Goal: Information Seeking & Learning: Learn about a topic

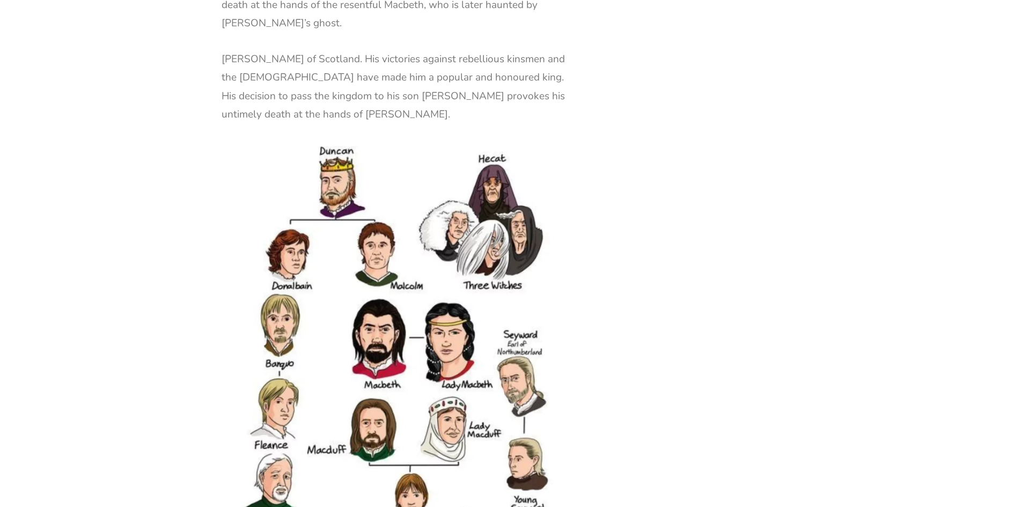
scroll to position [1566, 0]
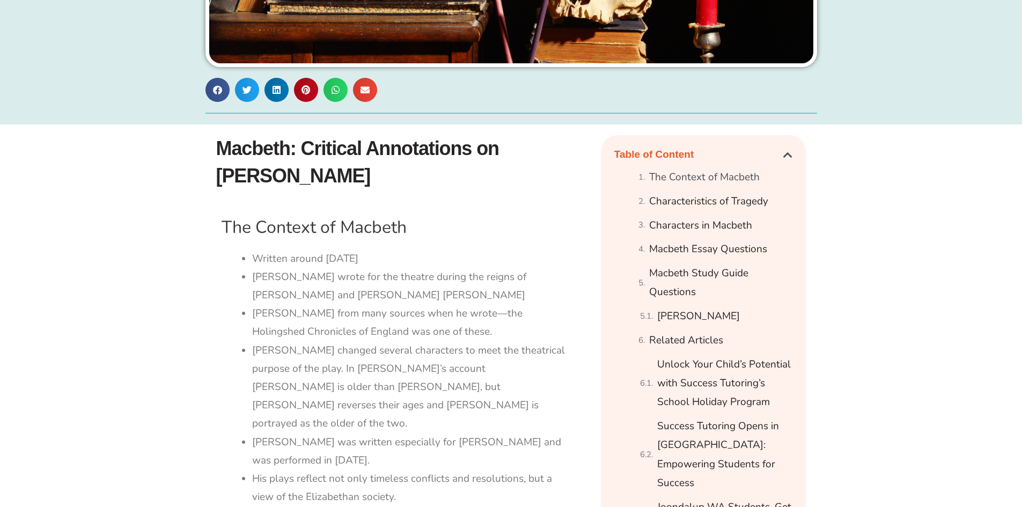
scroll to position [375, 0]
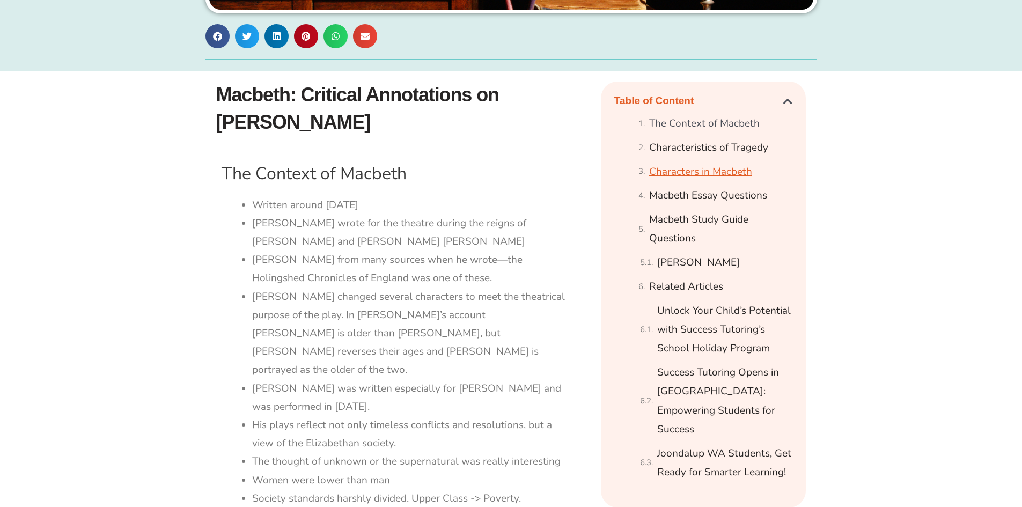
click at [718, 174] on link "Characters in Macbeth" at bounding box center [700, 171] width 103 height 19
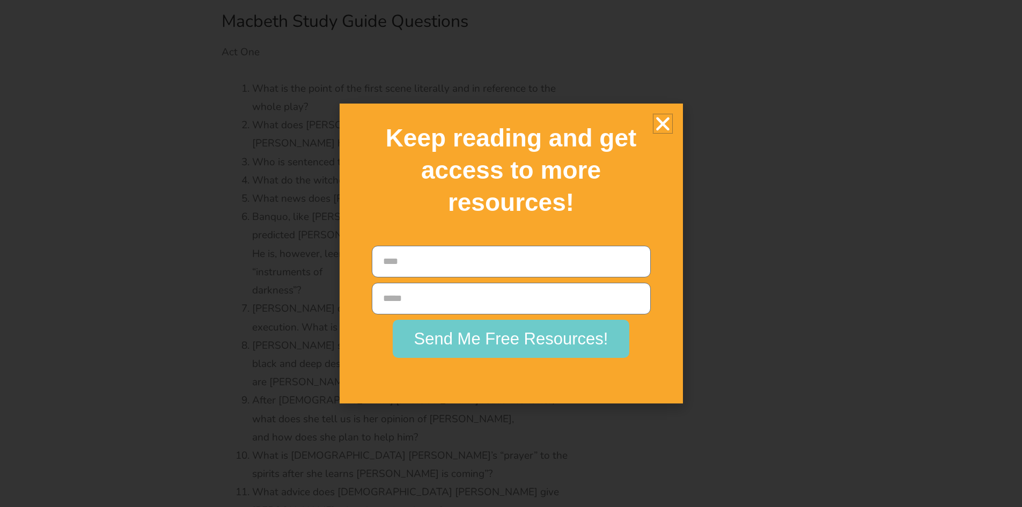
scroll to position [3184, 0]
click at [663, 123] on icon "Close" at bounding box center [662, 123] width 19 height 19
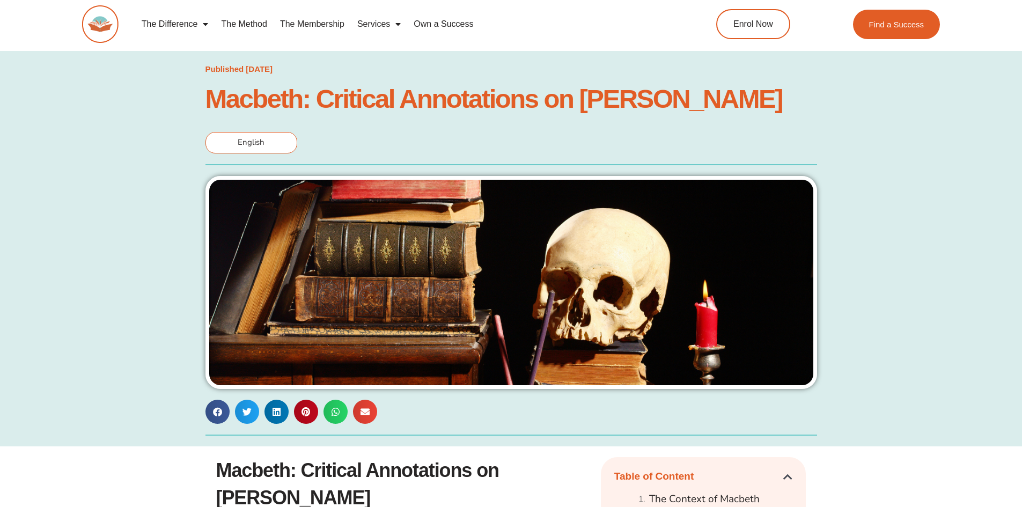
scroll to position [428, 0]
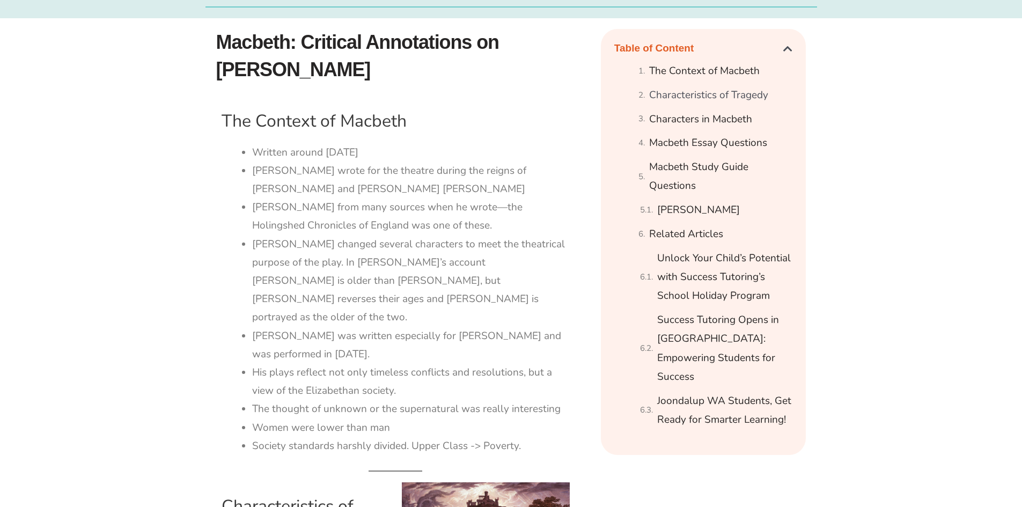
click at [763, 71] on div "The Context of Macbeth" at bounding box center [715, 71] width 154 height 19
click at [754, 71] on link "The Context of Macbeth" at bounding box center [704, 71] width 110 height 19
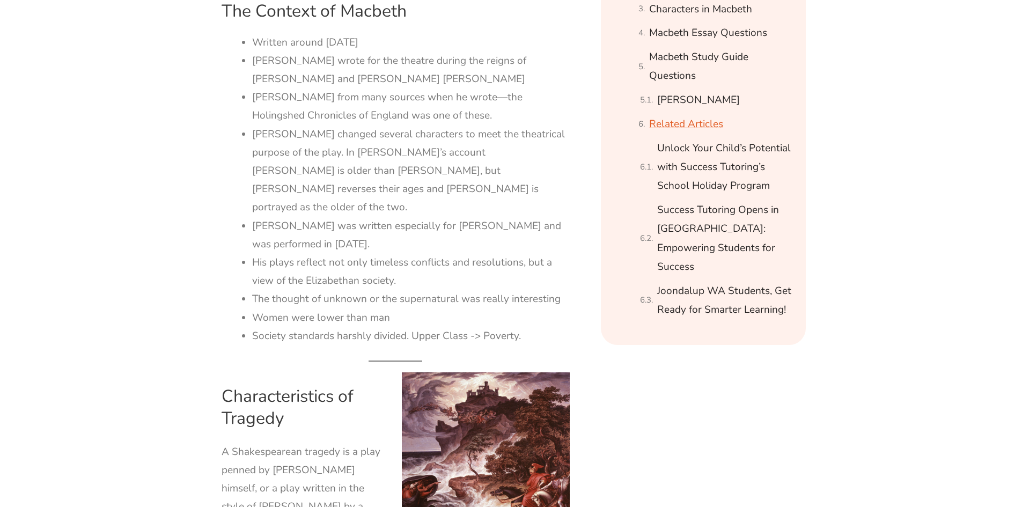
click at [682, 119] on link "Related Articles" at bounding box center [686, 124] width 74 height 19
